Goal: Information Seeking & Learning: Learn about a topic

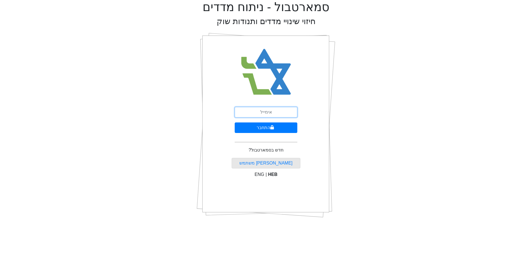
click at [267, 114] on input "email" at bounding box center [266, 112] width 63 height 11
type input "[EMAIL_ADDRESS][DOMAIN_NAME]"
click at [235, 122] on button "התחבר" at bounding box center [266, 127] width 63 height 11
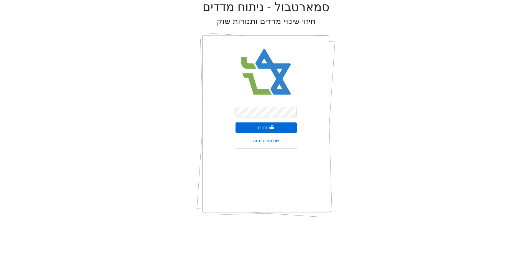
click at [270, 129] on icon "submit" at bounding box center [272, 127] width 4 height 4
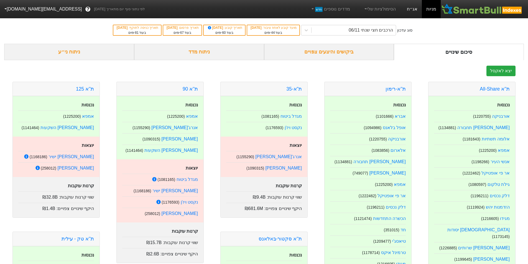
click at [416, 7] on link "אג״ח" at bounding box center [411, 9] width 19 height 18
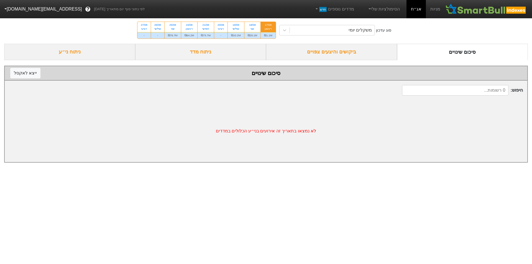
drag, startPoint x: 96, startPoint y: 51, endPoint x: 99, endPoint y: 51, distance: 2.8
click at [96, 51] on div "ניתוח ני״ע" at bounding box center [69, 52] width 131 height 16
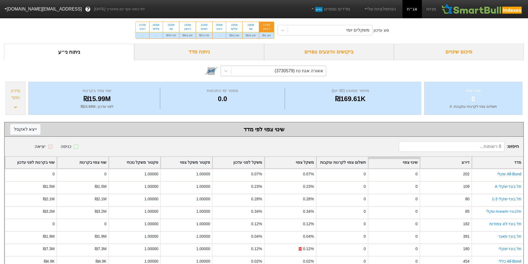
click at [255, 73] on div "אאורה אגח טז (3730579)" at bounding box center [278, 71] width 95 height 10
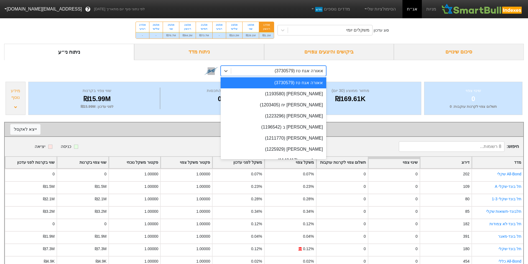
type input "x"
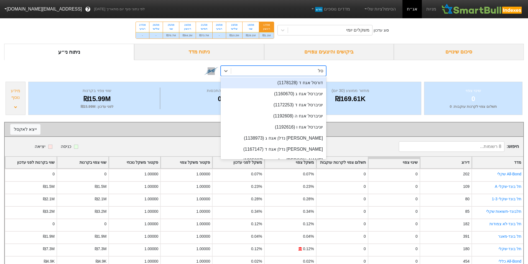
type input "סלק"
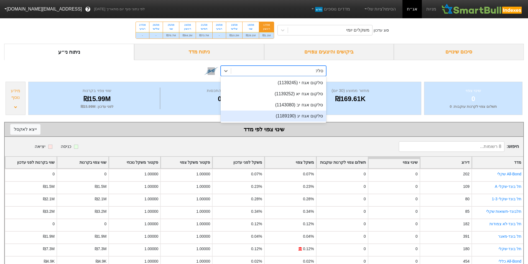
click at [301, 115] on div "סלקום אגח יג (1189190)" at bounding box center [273, 115] width 106 height 11
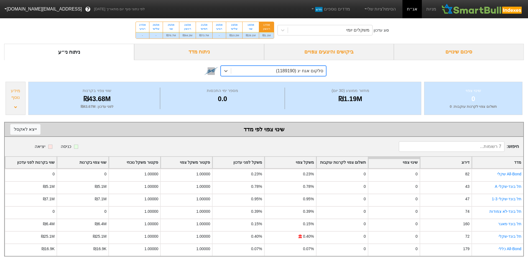
scroll to position [2, 0]
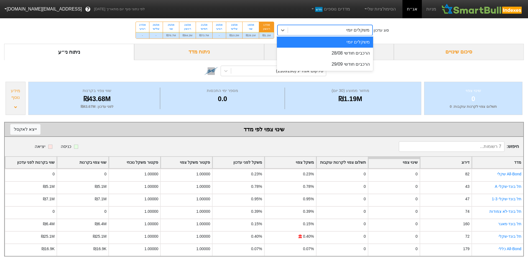
click at [315, 28] on div "משקלים יומי" at bounding box center [330, 30] width 84 height 10
click at [320, 51] on div "הרכבים חודשי 28/08" at bounding box center [325, 53] width 96 height 11
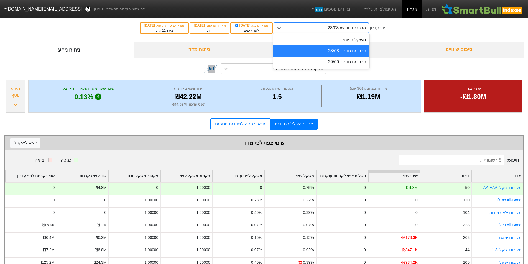
click at [315, 29] on div "הרכבים חודשי 28/08" at bounding box center [326, 28] width 84 height 10
click at [330, 63] on div "הרכבים חודשי 29/09" at bounding box center [321, 61] width 96 height 11
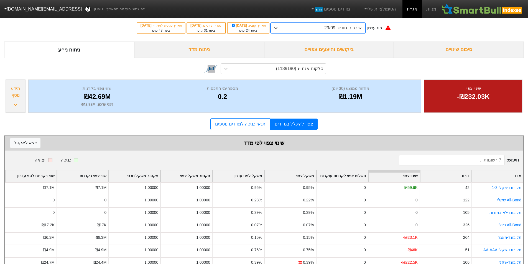
click at [326, 31] on div "הרכבים חודשי 29/09" at bounding box center [323, 28] width 84 height 10
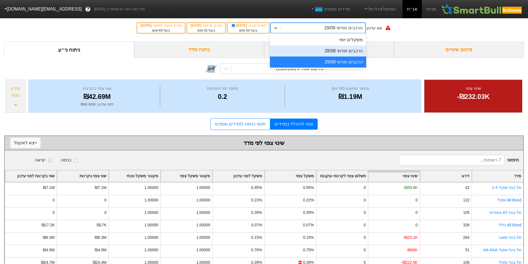
click at [333, 47] on div "הרכבים חודשי 28/08" at bounding box center [318, 50] width 96 height 11
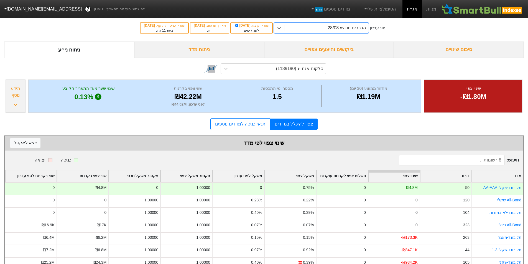
scroll to position [30, 0]
